Goal: Navigation & Orientation: Find specific page/section

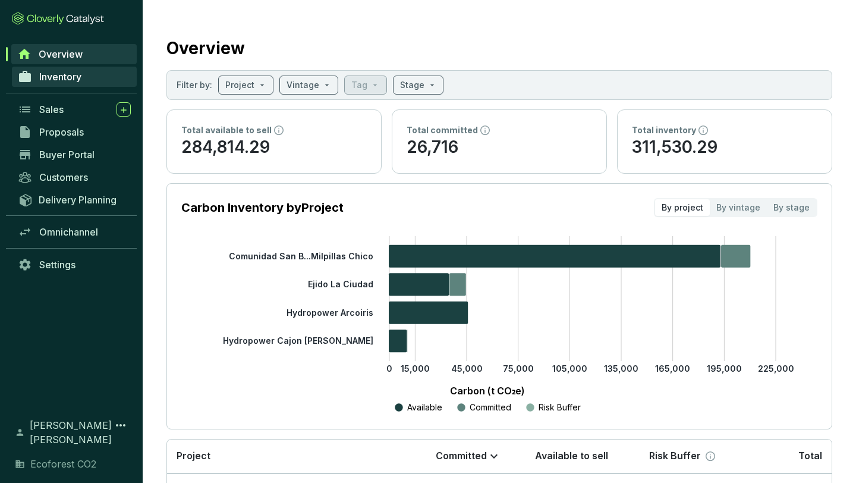
click at [78, 75] on span "Inventory" at bounding box center [60, 77] width 42 height 12
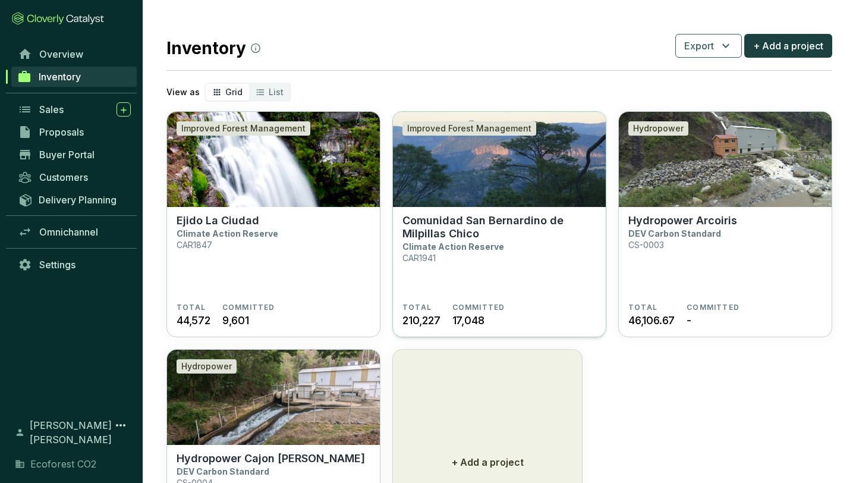
click at [466, 192] on img at bounding box center [499, 159] width 213 height 95
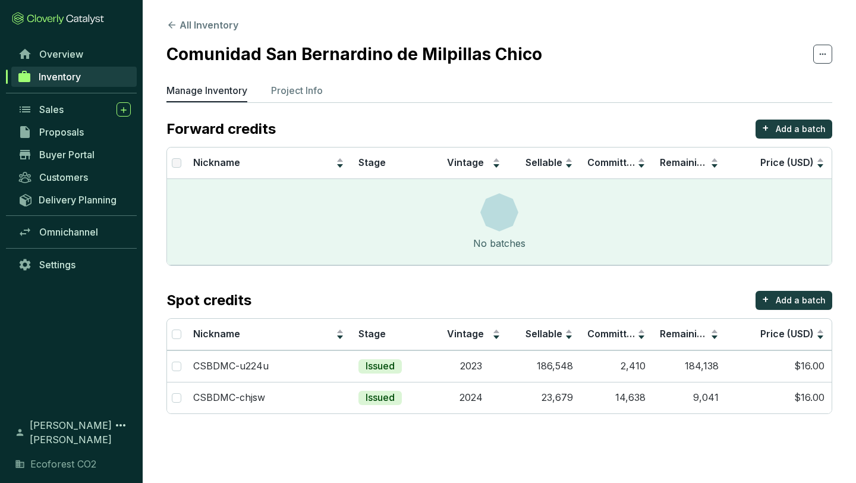
click at [76, 80] on span "Inventory" at bounding box center [60, 77] width 42 height 12
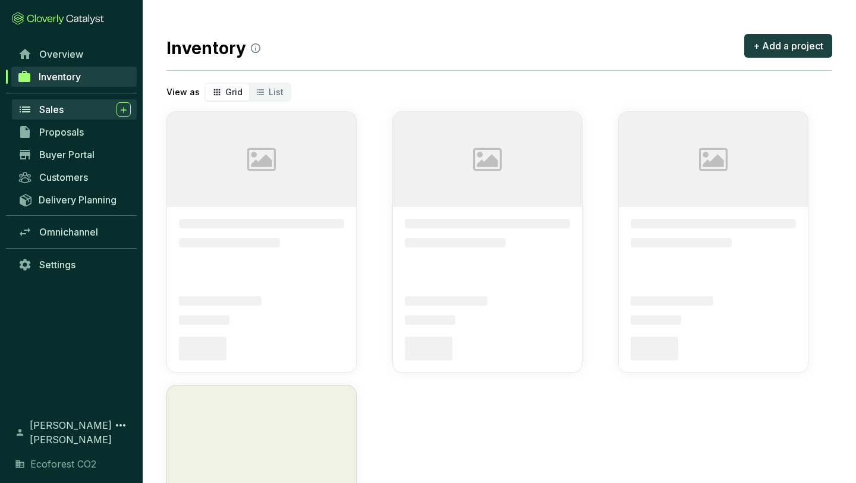
click at [71, 112] on div "Sales" at bounding box center [85, 109] width 92 height 14
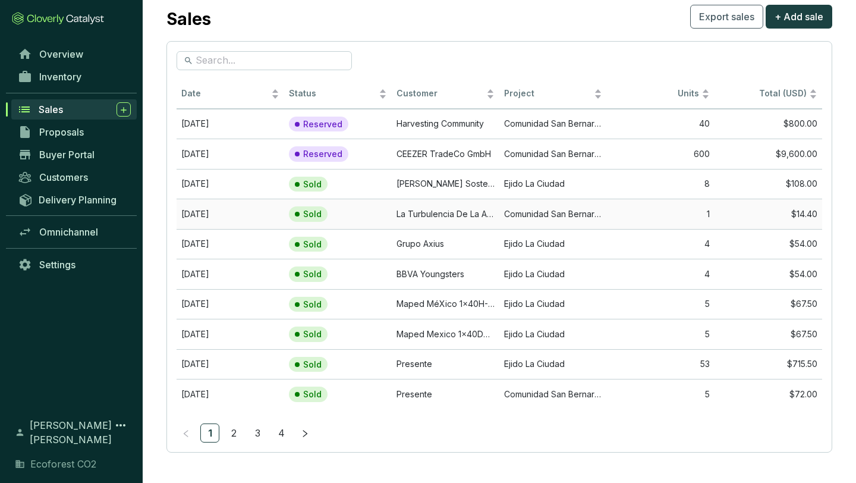
scroll to position [29, 0]
click at [235, 425] on link "2" at bounding box center [234, 433] width 18 height 18
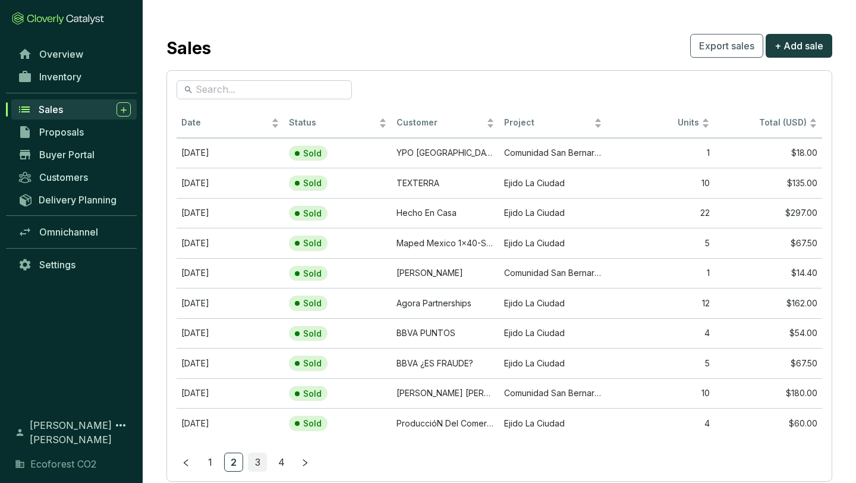
click at [256, 454] on link "3" at bounding box center [258, 462] width 18 height 18
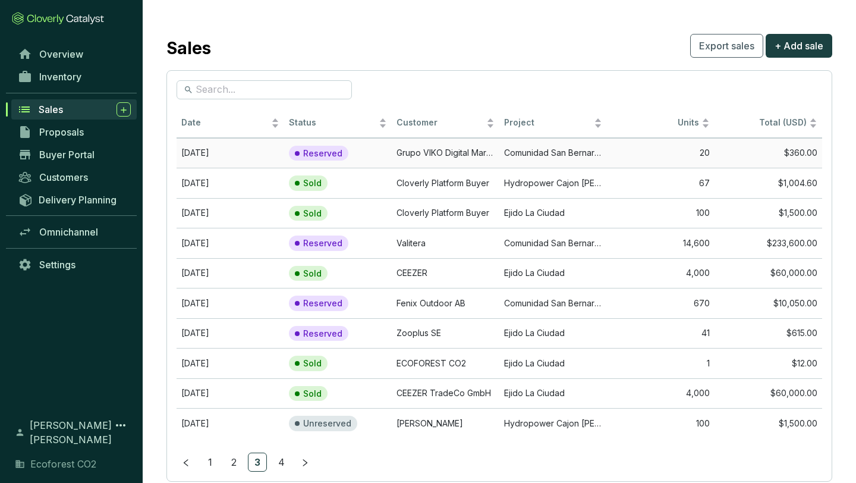
click at [468, 150] on td "Grupo VIKO Digital Marketing SA" at bounding box center [446, 153] width 108 height 30
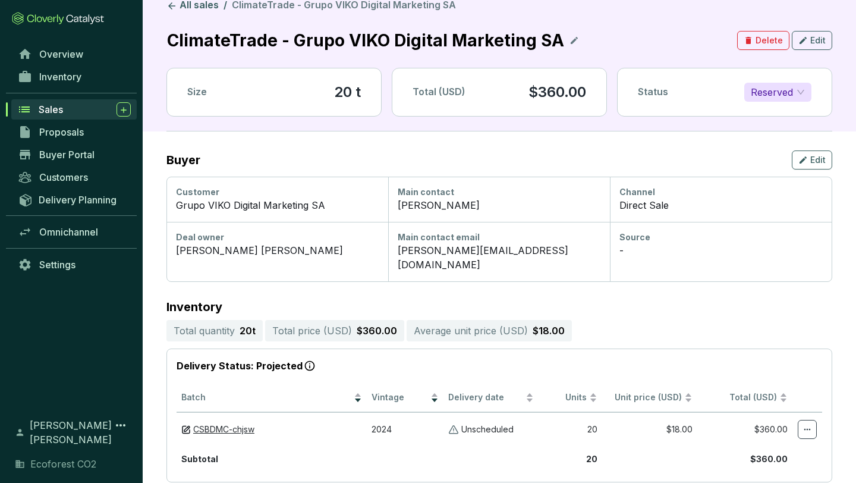
scroll to position [18, 0]
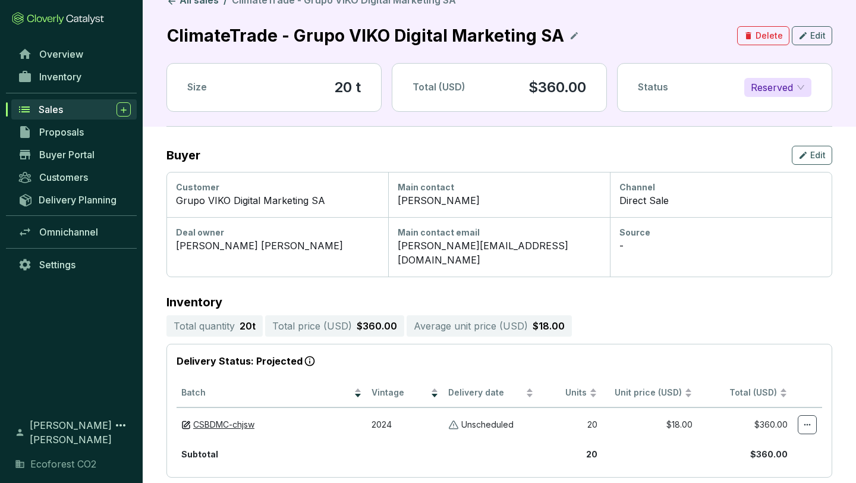
click at [57, 110] on span "Sales" at bounding box center [51, 109] width 24 height 12
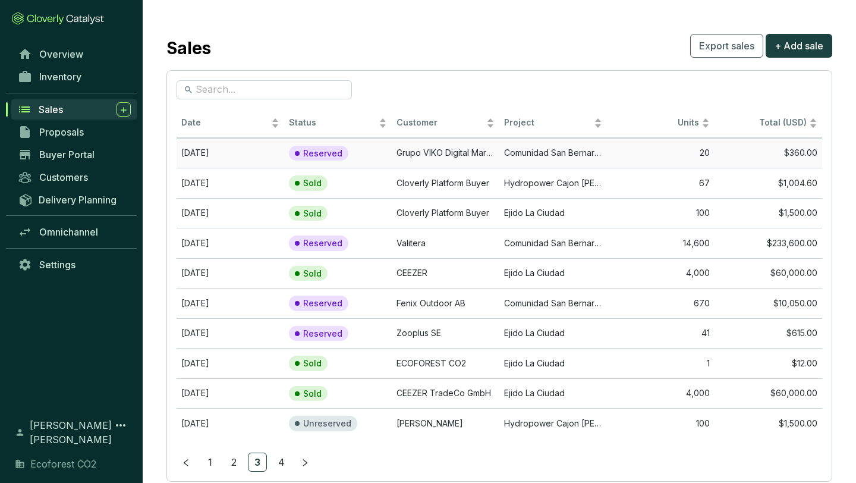
click at [469, 156] on td "Grupo VIKO Digital Marketing SA" at bounding box center [446, 153] width 108 height 30
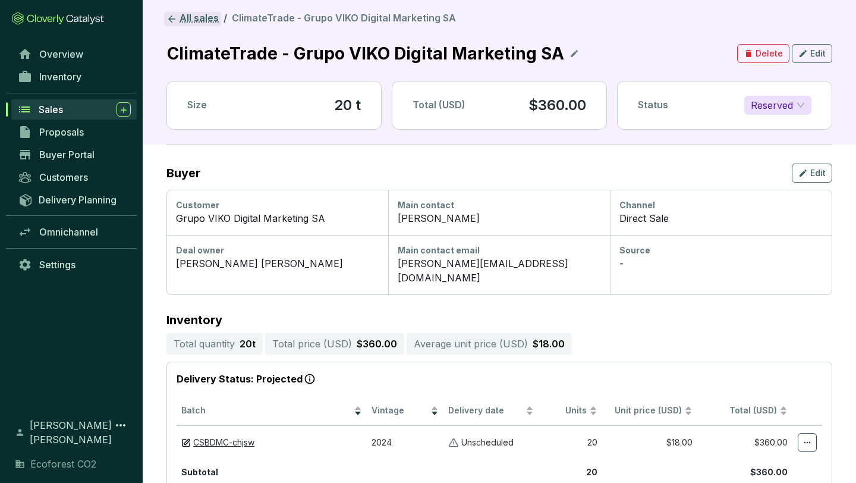
click at [186, 17] on link "All sales" at bounding box center [192, 19] width 57 height 14
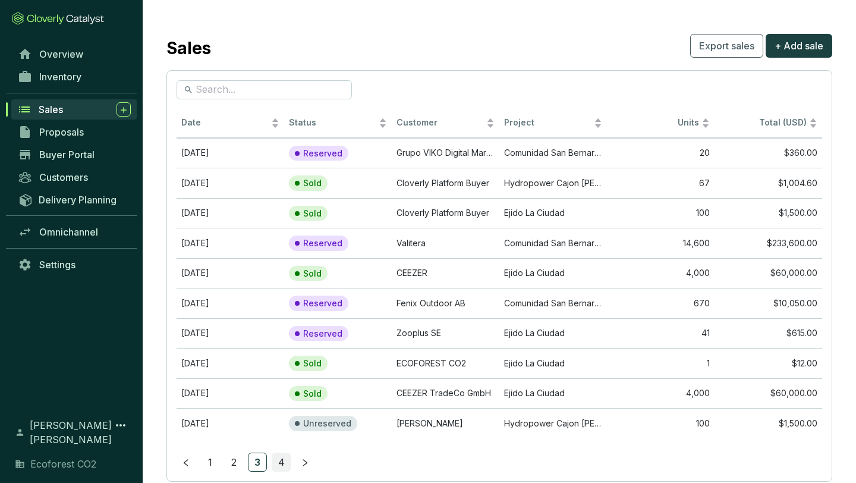
click at [278, 457] on link "4" at bounding box center [281, 462] width 18 height 18
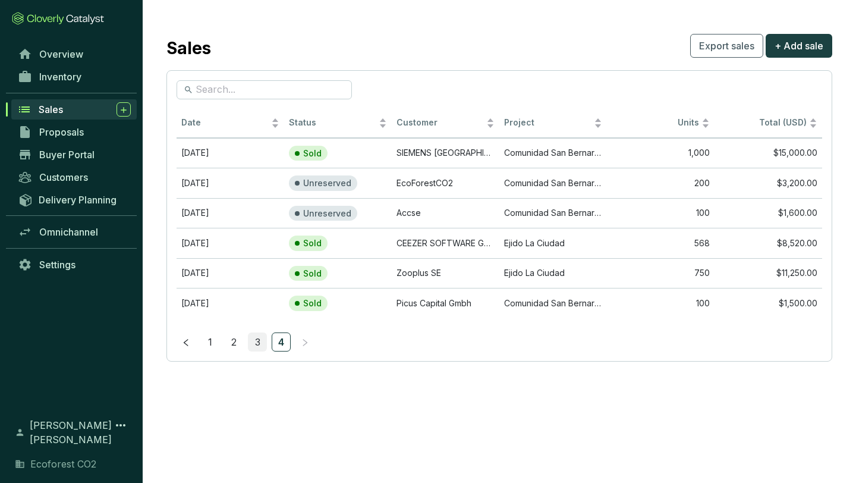
click at [256, 343] on link "3" at bounding box center [258, 342] width 18 height 18
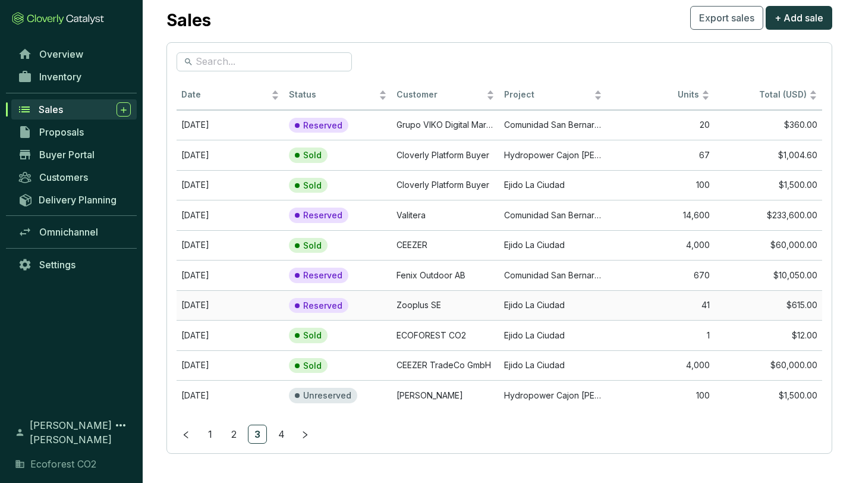
scroll to position [29, 0]
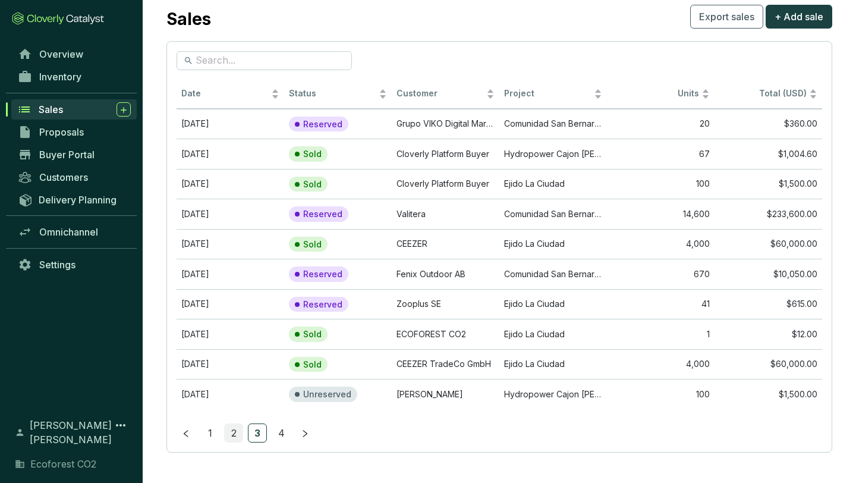
click at [231, 433] on link "2" at bounding box center [234, 433] width 18 height 18
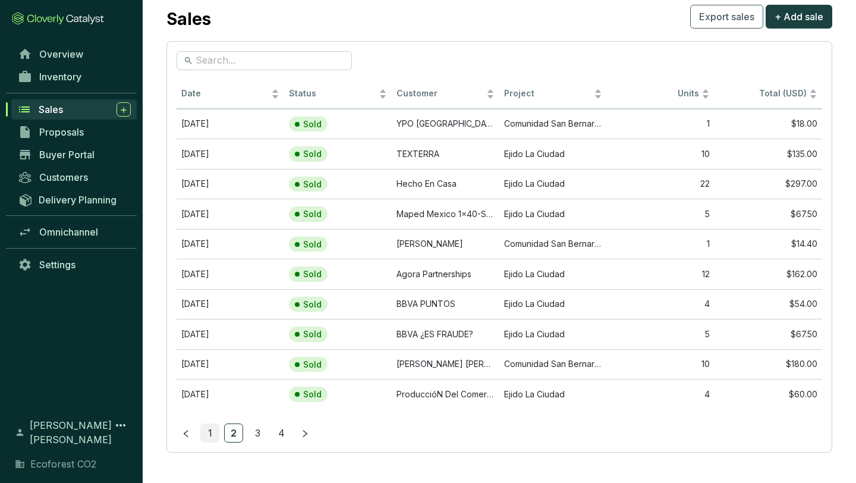
click at [212, 434] on link "1" at bounding box center [210, 433] width 18 height 18
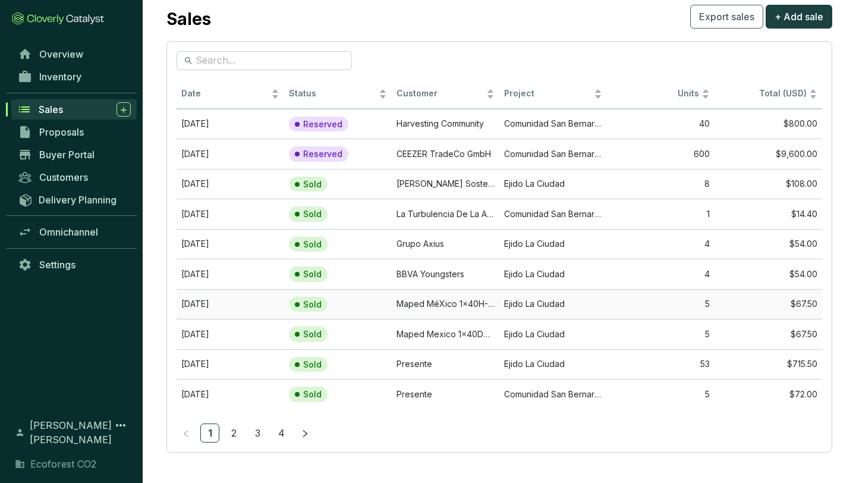
scroll to position [0, 0]
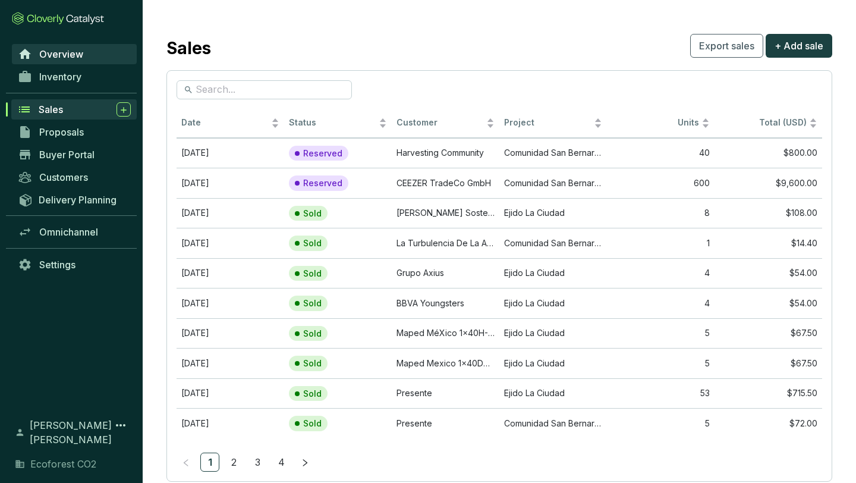
click at [65, 54] on span "Overview" at bounding box center [61, 54] width 44 height 12
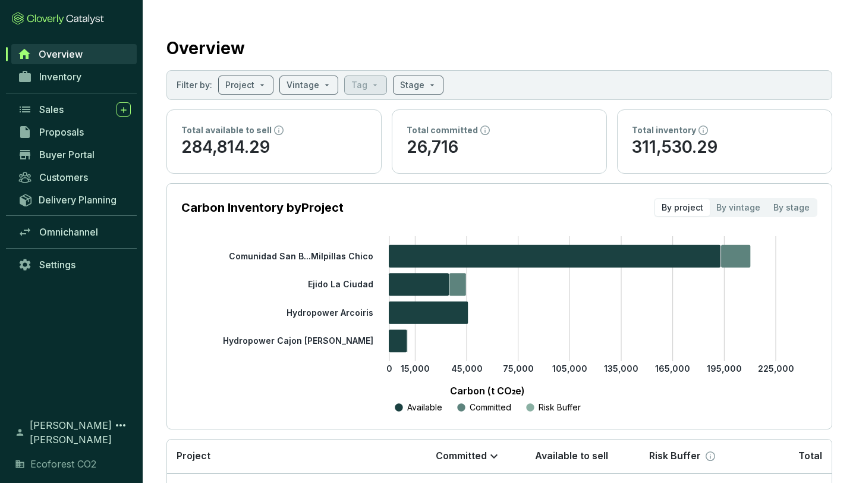
click at [64, 48] on span "Overview" at bounding box center [61, 54] width 44 height 12
click at [64, 71] on span "Inventory" at bounding box center [60, 77] width 42 height 12
